Goal: Check status

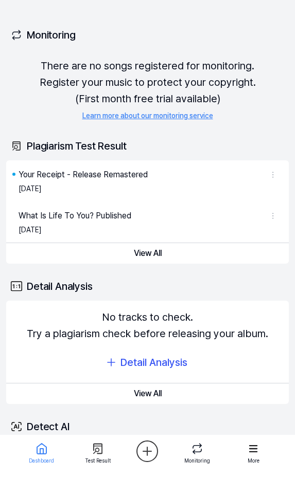
click at [271, 55] on div "Monitoring Checking Now View All Monitoring There are no songs registered for m…" at bounding box center [147, 66] width 282 height 132
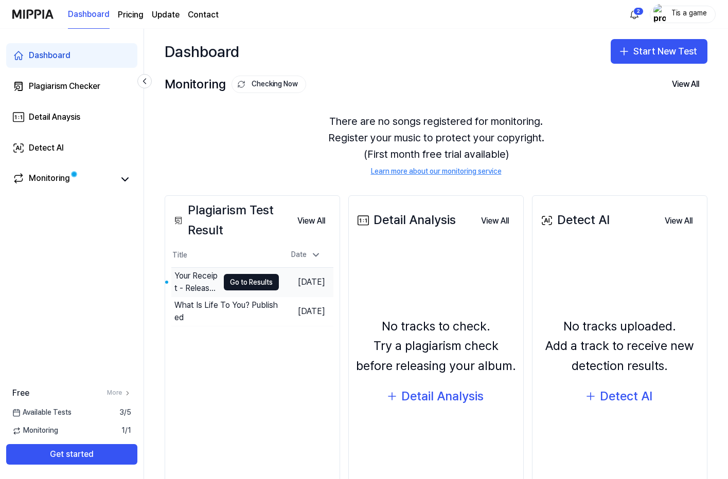
click at [206, 275] on td "Your Receipt - Release Remastered Go to Results" at bounding box center [224, 282] width 107 height 29
click at [227, 282] on button "Go to Results" at bounding box center [251, 282] width 55 height 16
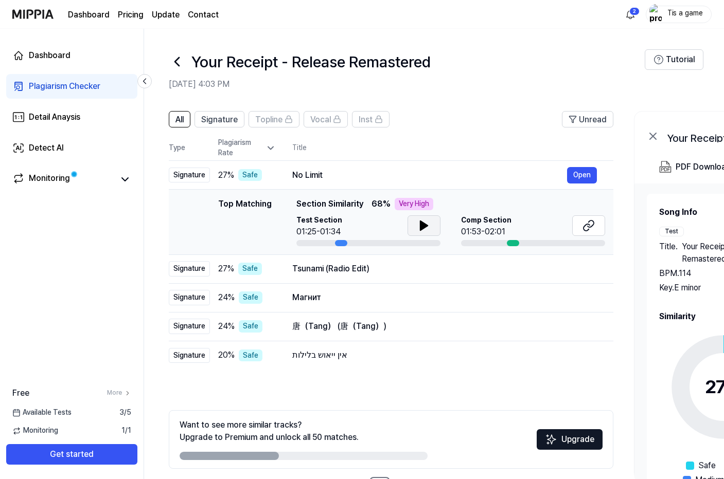
click at [294, 235] on button at bounding box center [423, 225] width 33 height 21
click at [294, 224] on icon at bounding box center [588, 226] width 12 height 12
click at [294, 232] on button at bounding box center [423, 225] width 33 height 21
click at [294, 223] on button at bounding box center [423, 225] width 33 height 21
click at [294, 221] on icon at bounding box center [424, 226] width 12 height 12
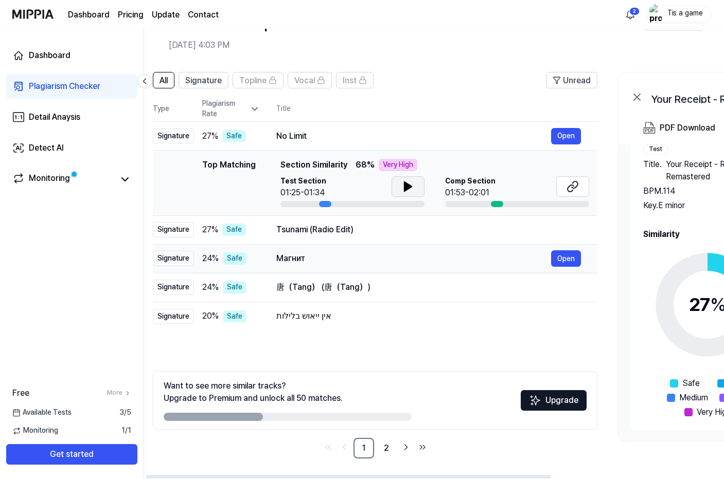
scroll to position [0, 2]
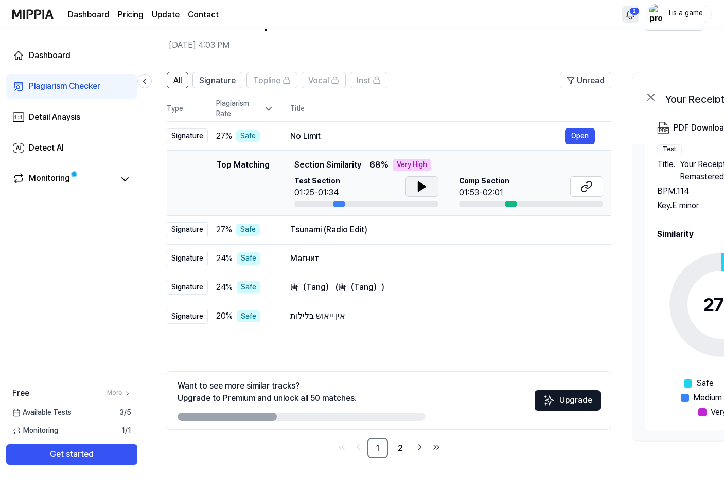
click at [294, 13] on html "Dashboard Pricing Update Contact 2 Tis a game Dashboard Plagiarism Checker Deta…" at bounding box center [362, 200] width 724 height 479
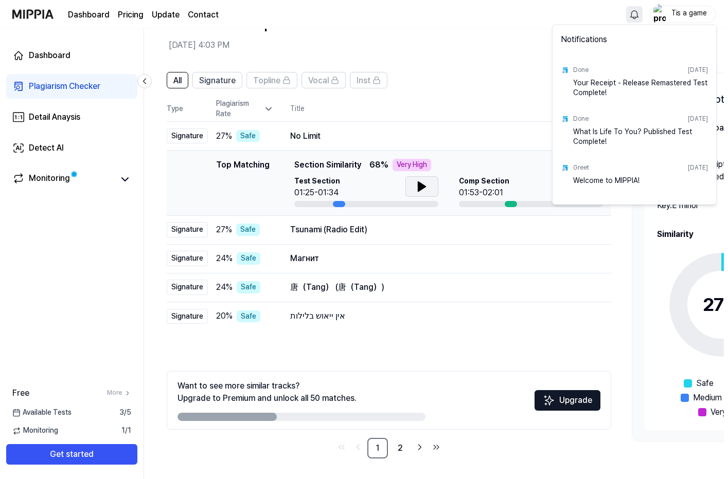
click at [294, 10] on html "Dashboard Pricing Update Contact Tis a game Dashboard Plagiarism Checker Detail…" at bounding box center [364, 200] width 728 height 479
